Goal: Transaction & Acquisition: Purchase product/service

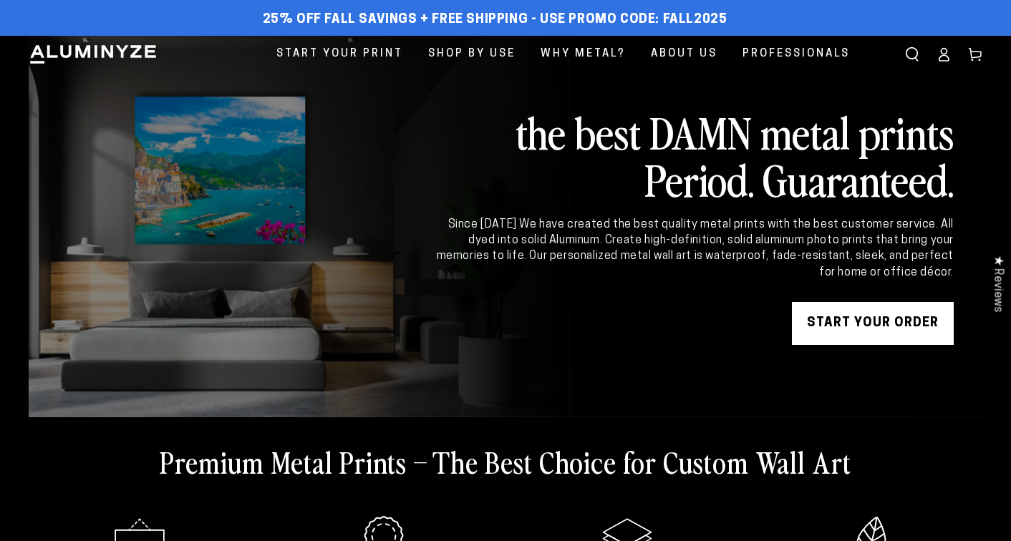
click at [882, 324] on link "START YOUR Order" at bounding box center [873, 323] width 162 height 43
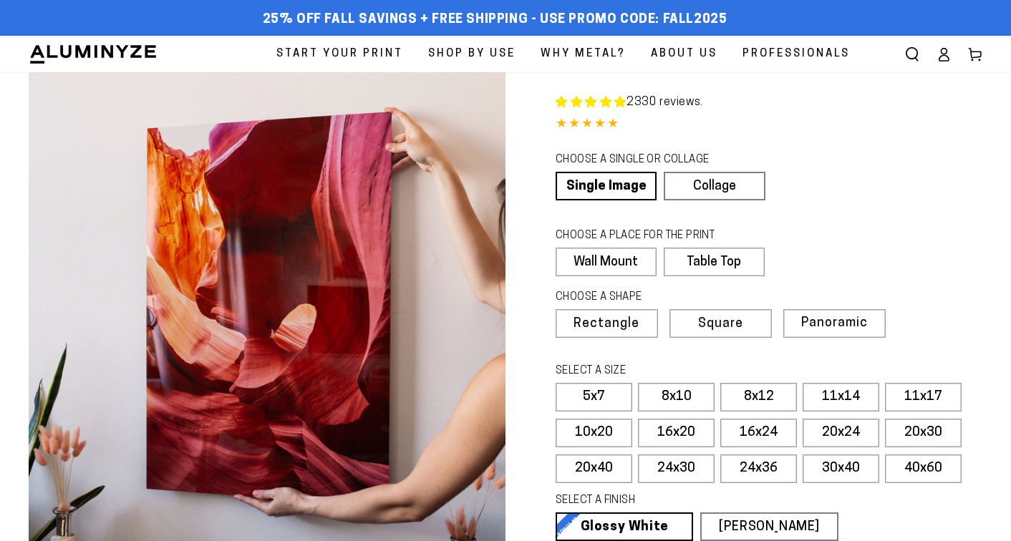
scroll to position [895, 0]
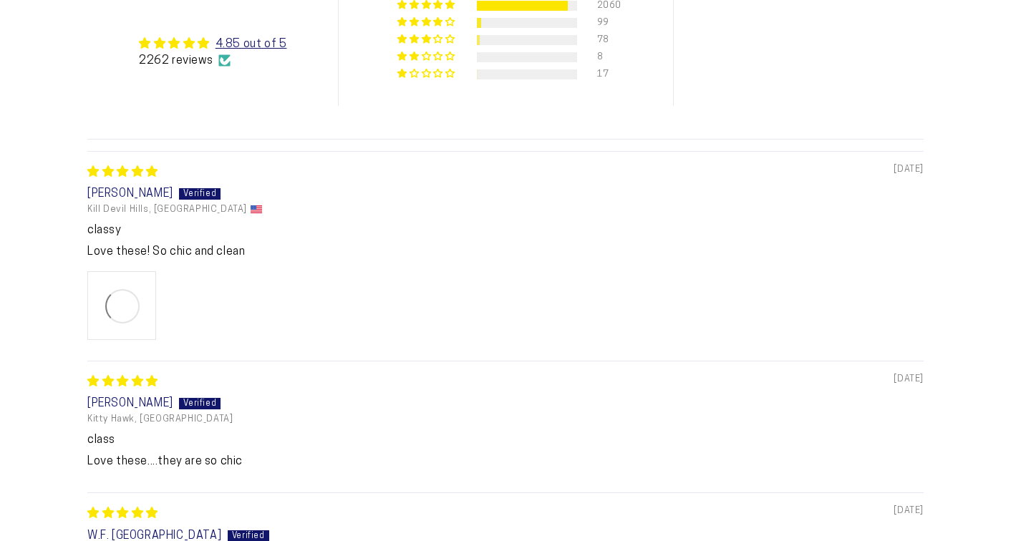
select select "**********"
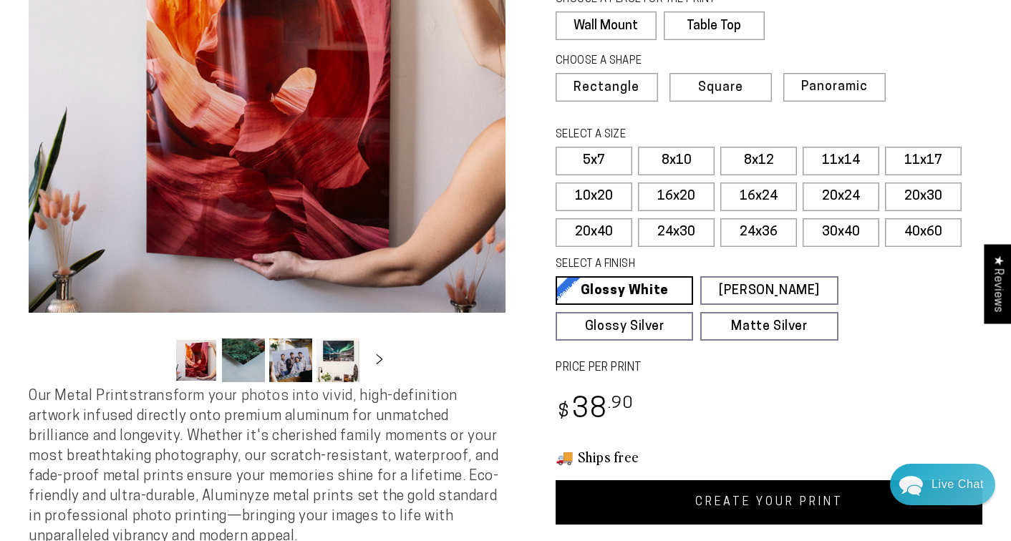
scroll to position [231, 0]
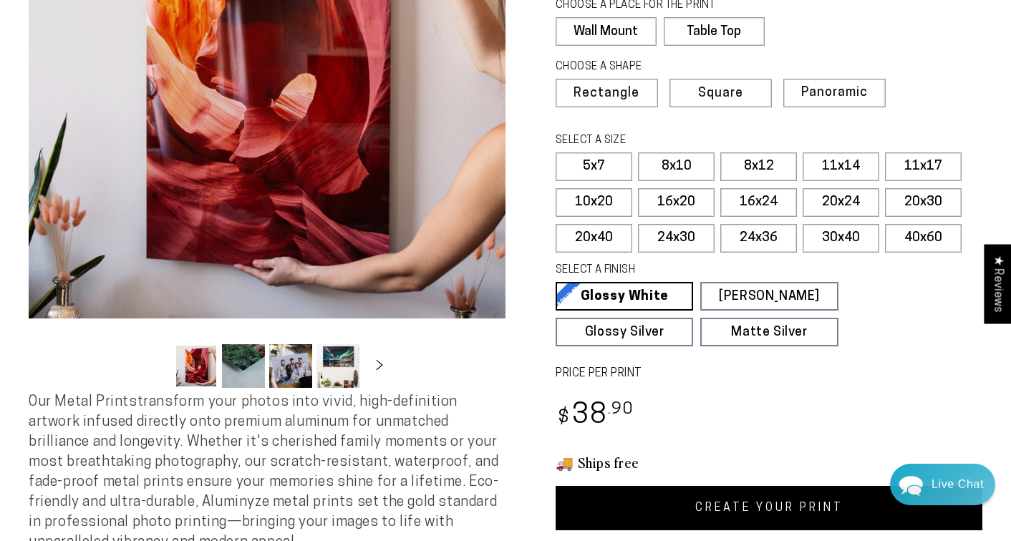
click at [829, 516] on link "CREATE YOUR PRINT" at bounding box center [769, 508] width 427 height 44
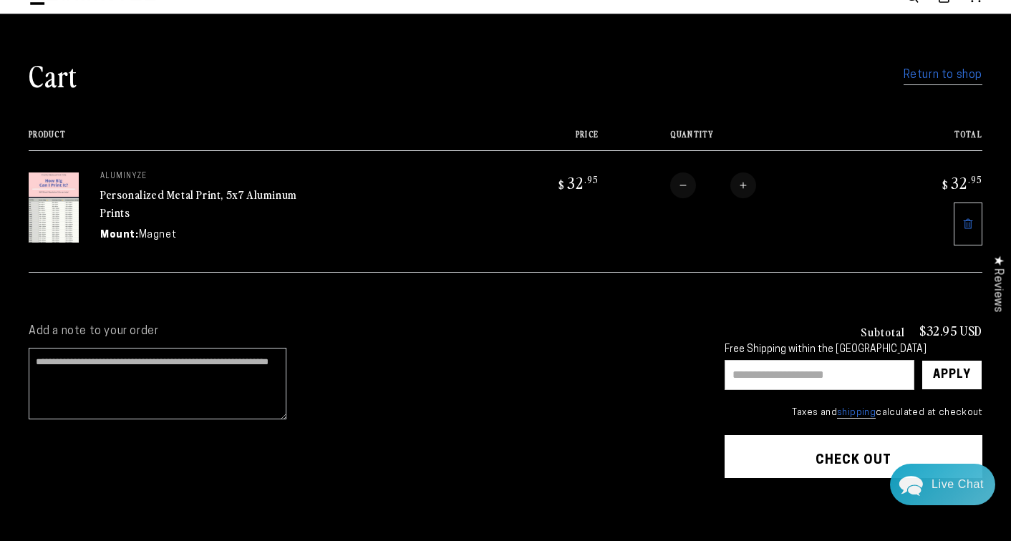
scroll to position [248, 0]
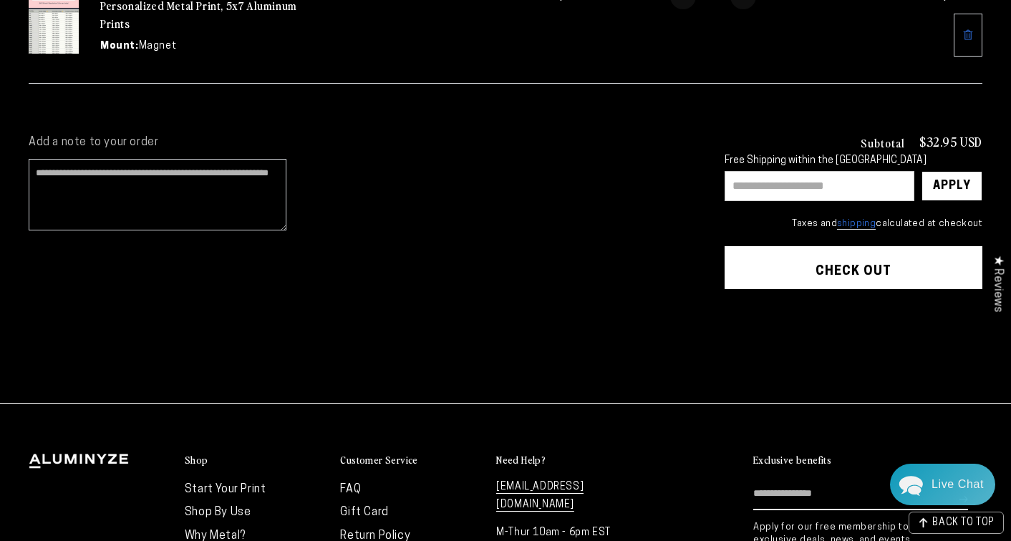
click at [839, 270] on button "Check out" at bounding box center [854, 267] width 258 height 43
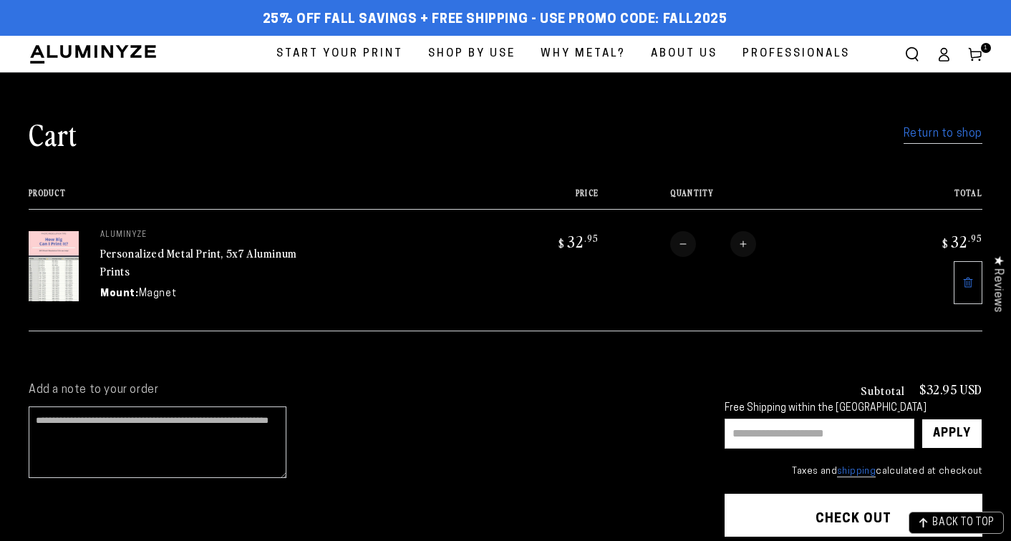
scroll to position [399, 0]
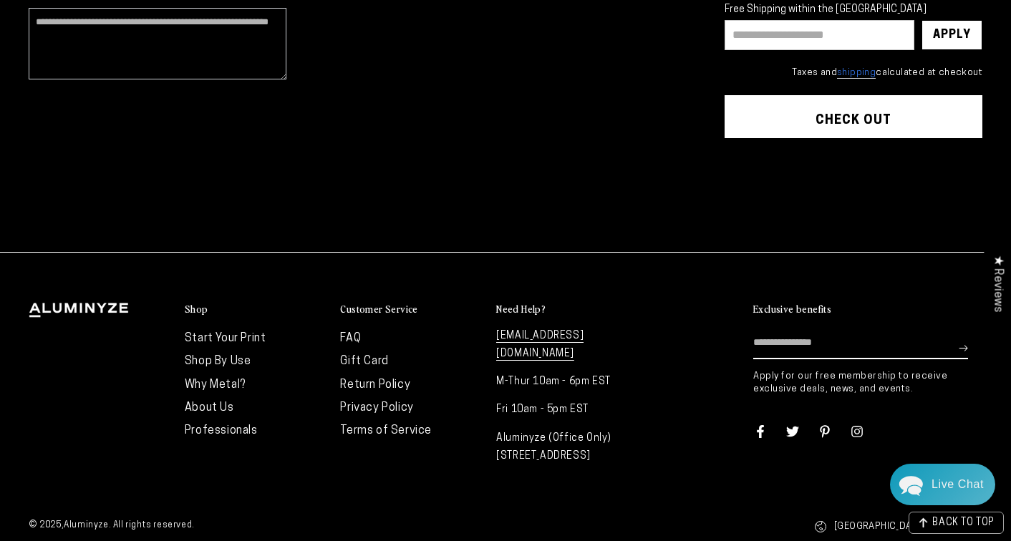
click at [348, 333] on link "FAQ" at bounding box center [350, 338] width 21 height 11
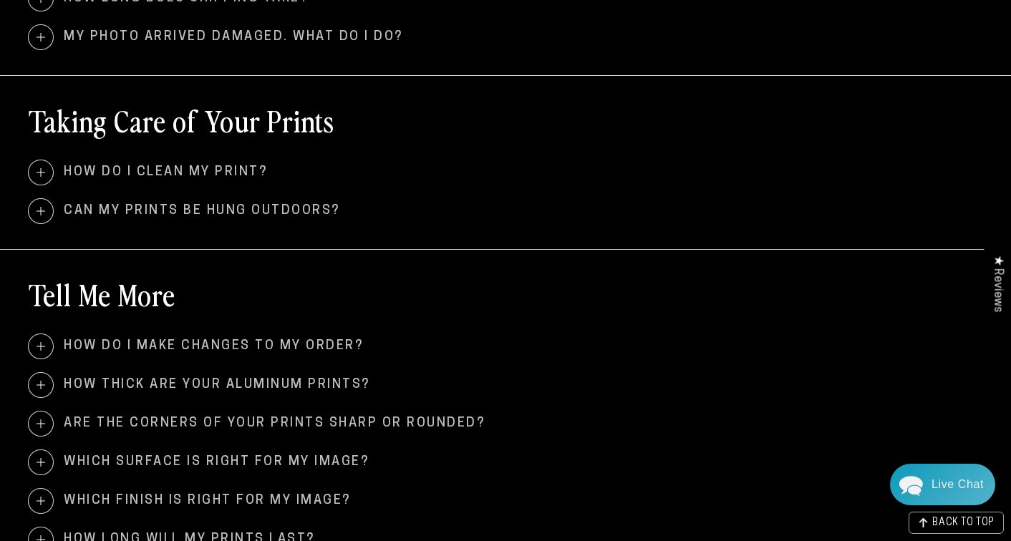
scroll to position [904, 0]
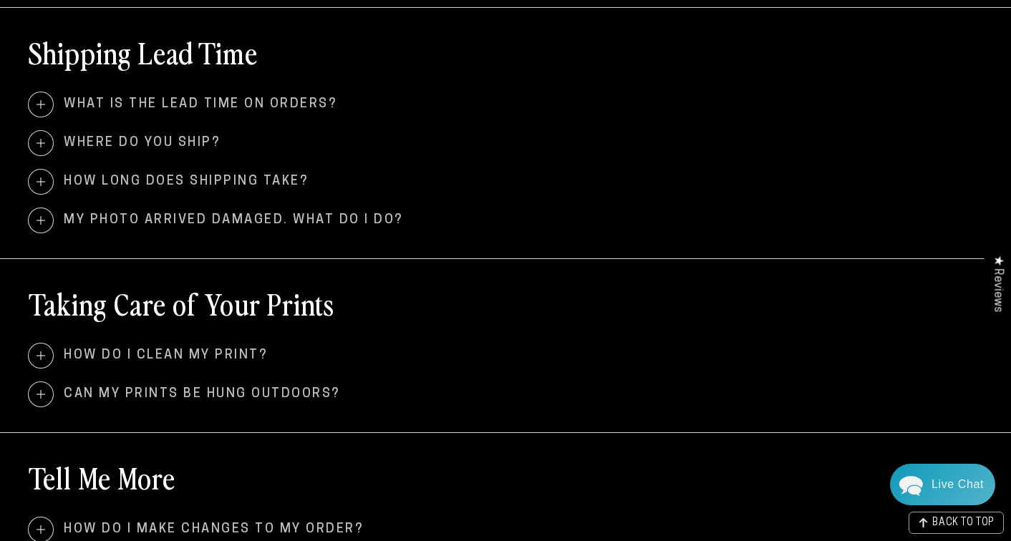
click at [134, 105] on span "What is the lead time on orders?" at bounding box center [506, 104] width 954 height 24
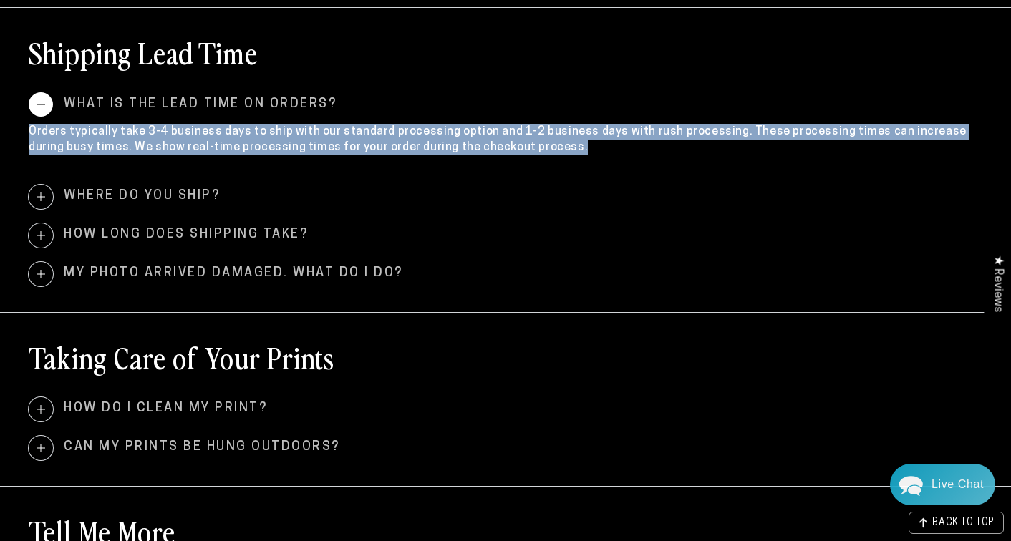
drag, startPoint x: 32, startPoint y: 135, endPoint x: 430, endPoint y: 163, distance: 399.9
click at [430, 163] on div "Orders typically take 3-4 business days to ship with our standard processing op…" at bounding box center [506, 144] width 954 height 54
copy p "Orders typically take 3-4 business days to ship with our standard processing op…"
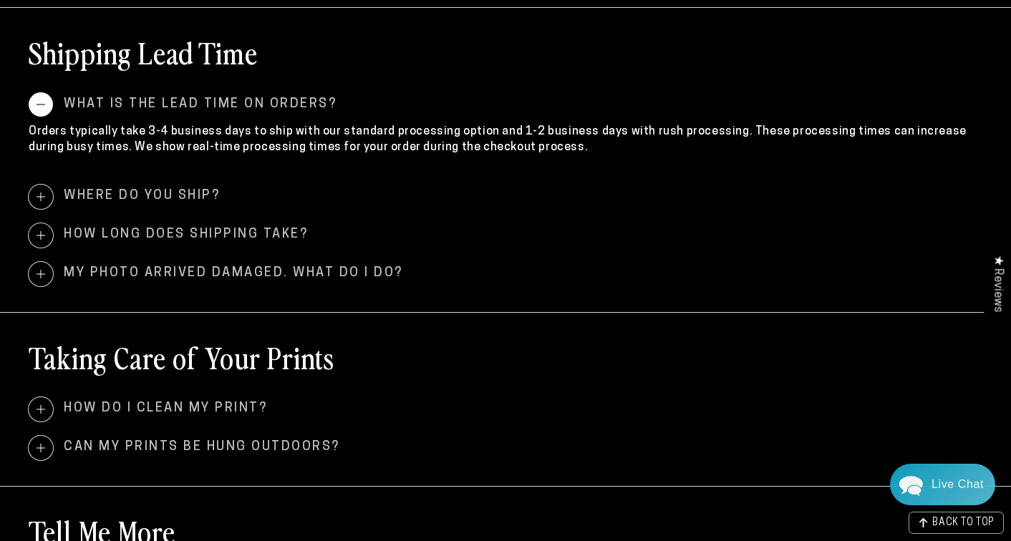
click at [164, 239] on span "How long does shipping take?" at bounding box center [506, 235] width 954 height 24
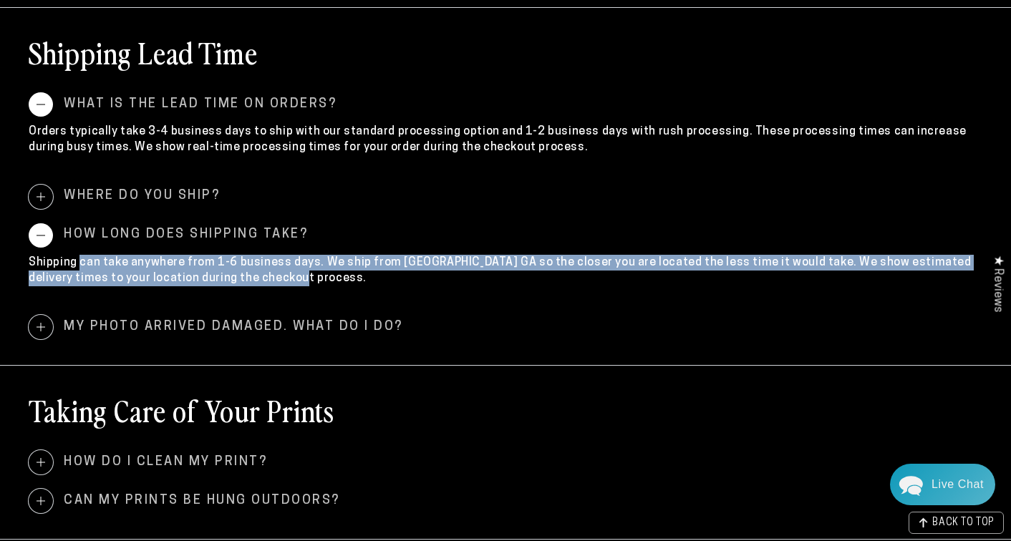
drag, startPoint x: 78, startPoint y: 262, endPoint x: 261, endPoint y: 279, distance: 183.4
click at [261, 279] on p "Shipping can take anywhere from 1-6 business days. We ship from Atlanta GA so t…" at bounding box center [506, 271] width 954 height 32
copy p "can take anywhere from 1-6 business days. We ship from Atlanta GA so the closer…"
